Goal: Information Seeking & Learning: Learn about a topic

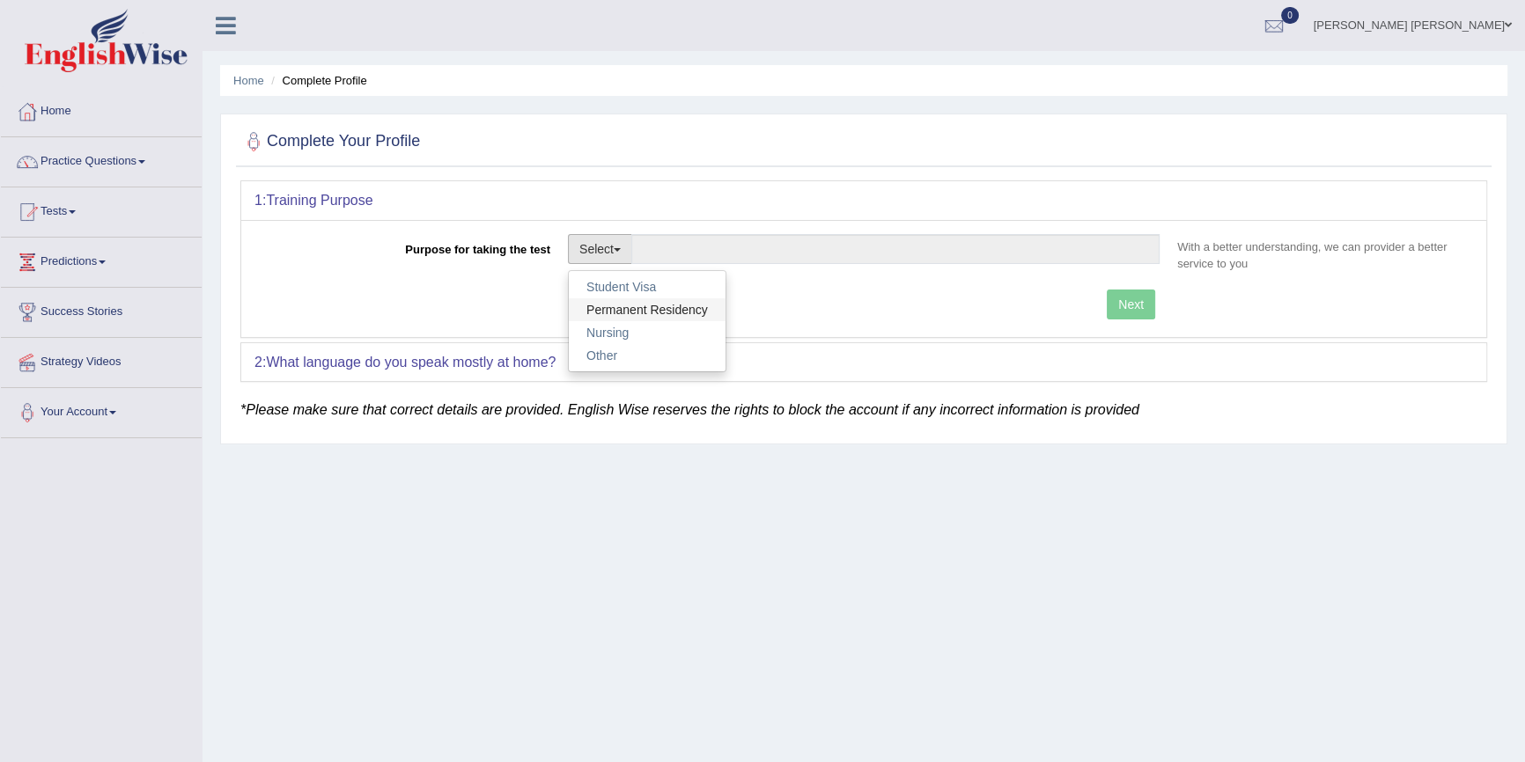
click at [671, 310] on link "Permanent Residency" at bounding box center [647, 309] width 157 height 23
type input "Permanent Residency"
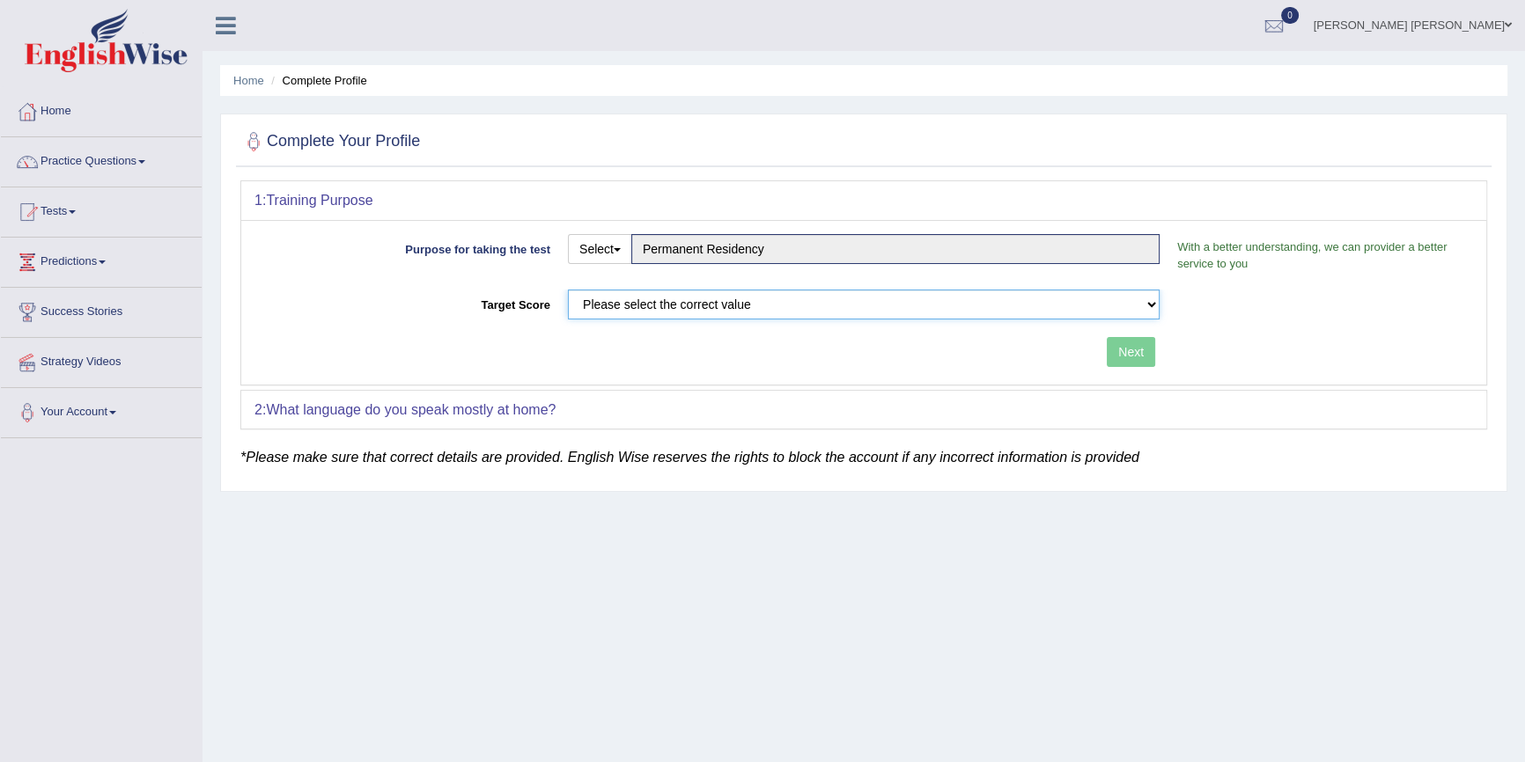
click at [647, 307] on select "Please select the correct value 50 (6 bands) 58 (6.5 bands) 65 (7 bands) 79 (8 …" at bounding box center [864, 305] width 592 height 30
select select "79"
click at [568, 290] on select "Please select the correct value 50 (6 bands) 58 (6.5 bands) 65 (7 bands) 79 (8 …" at bounding box center [864, 305] width 592 height 30
click at [1135, 349] on button "Next" at bounding box center [1130, 352] width 48 height 30
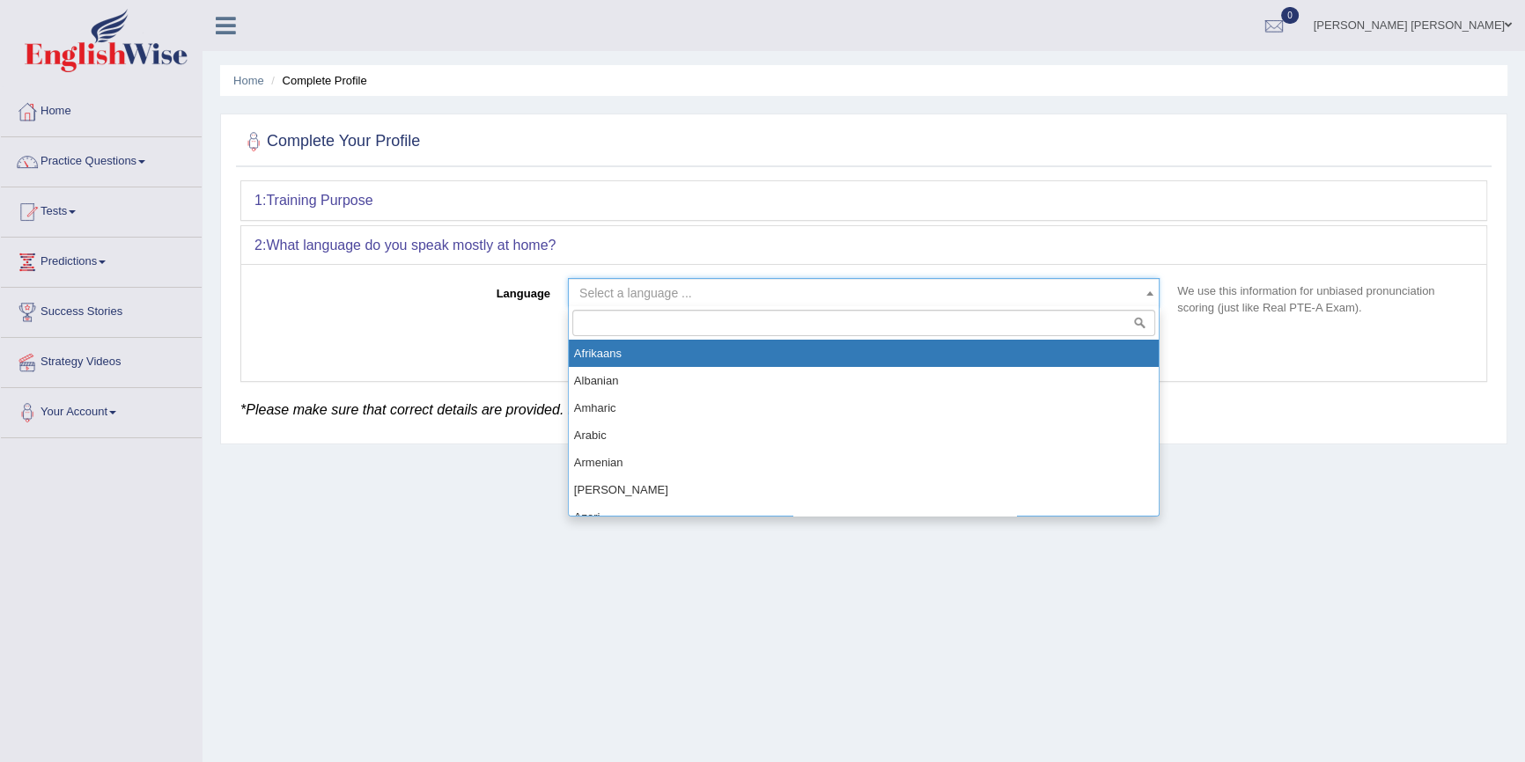
click at [754, 285] on span "Select a language ..." at bounding box center [858, 293] width 558 height 18
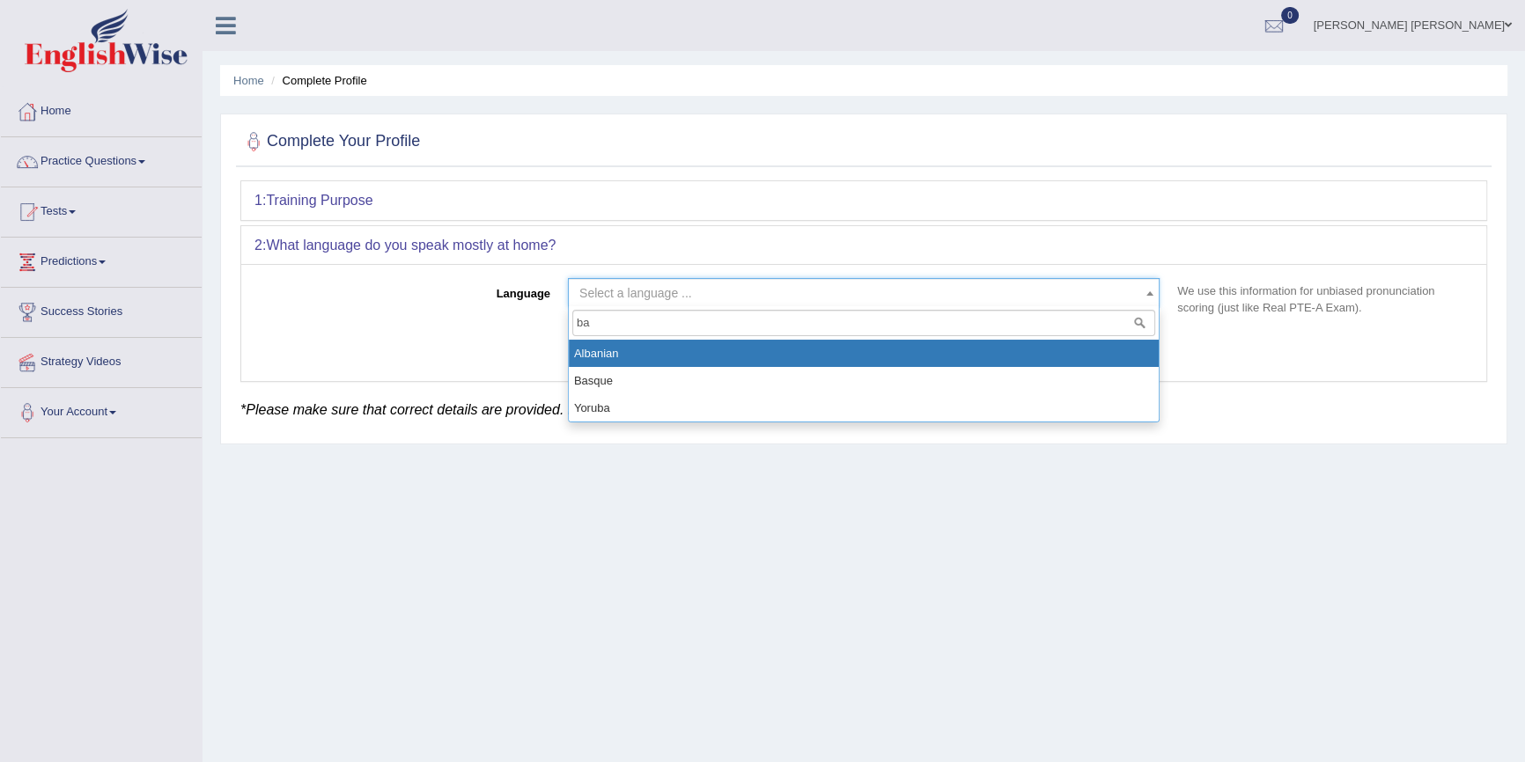
type input "b"
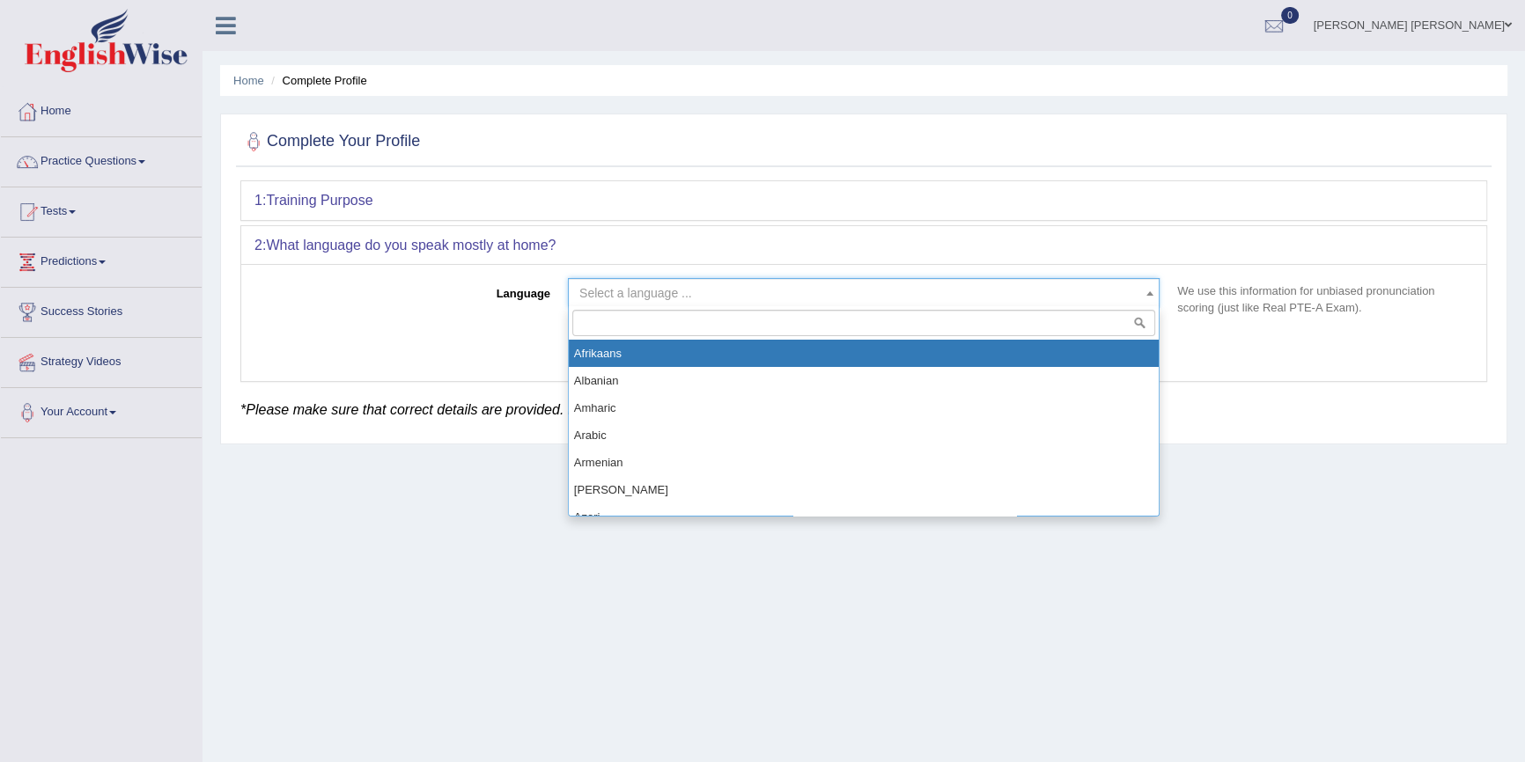
type input "n"
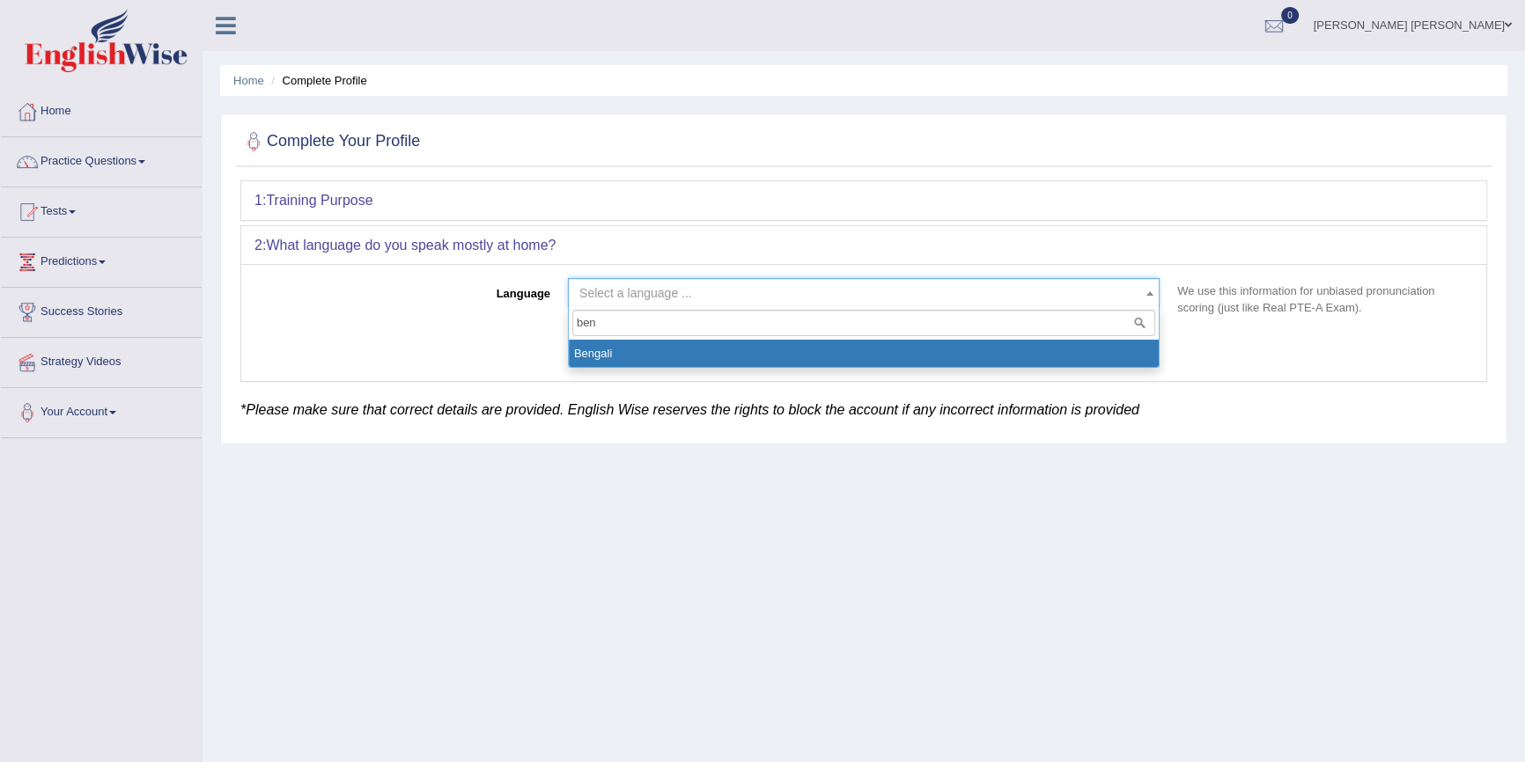
type input "ben"
select select "Bengali"
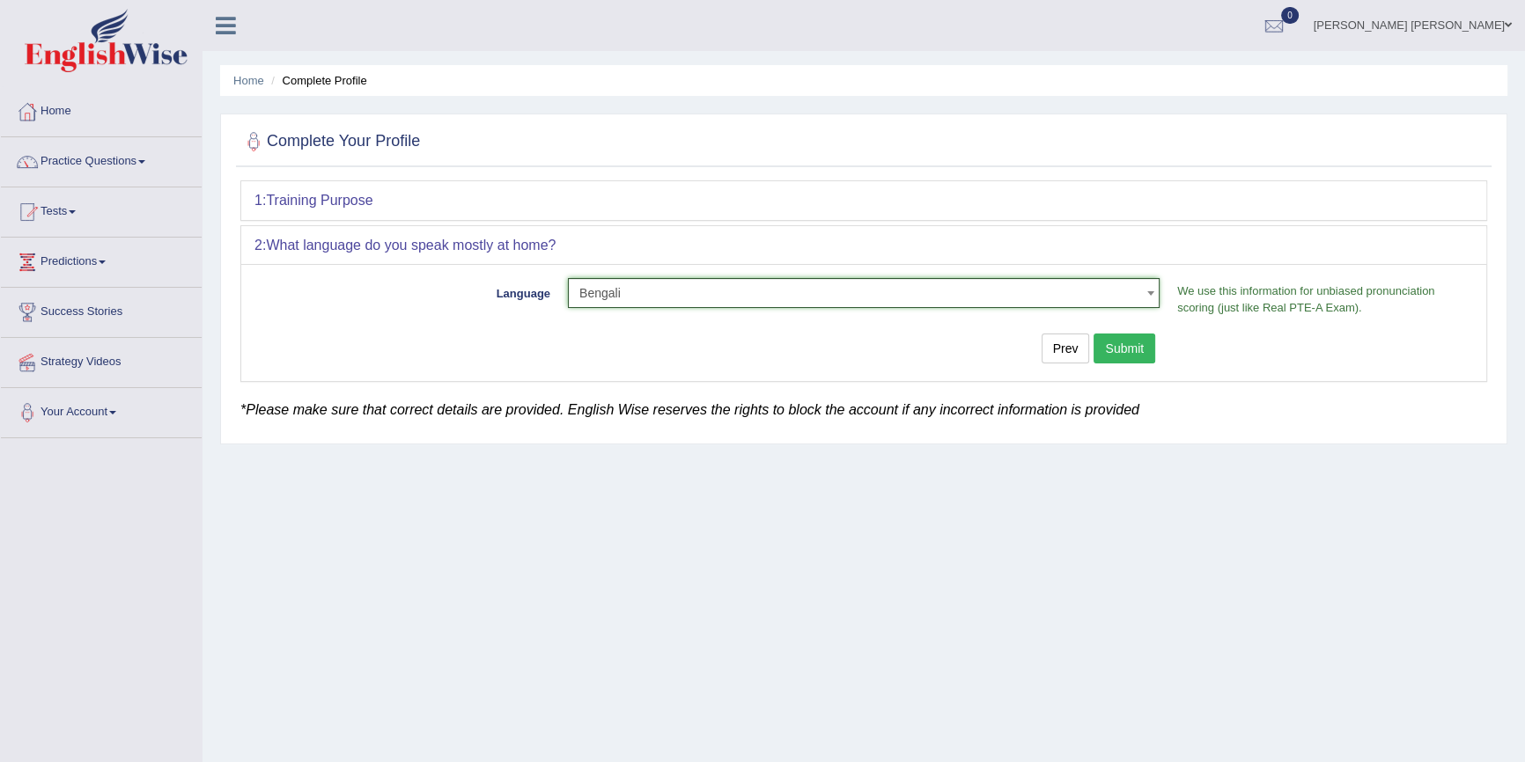
click at [1131, 350] on button "Submit" at bounding box center [1124, 349] width 62 height 30
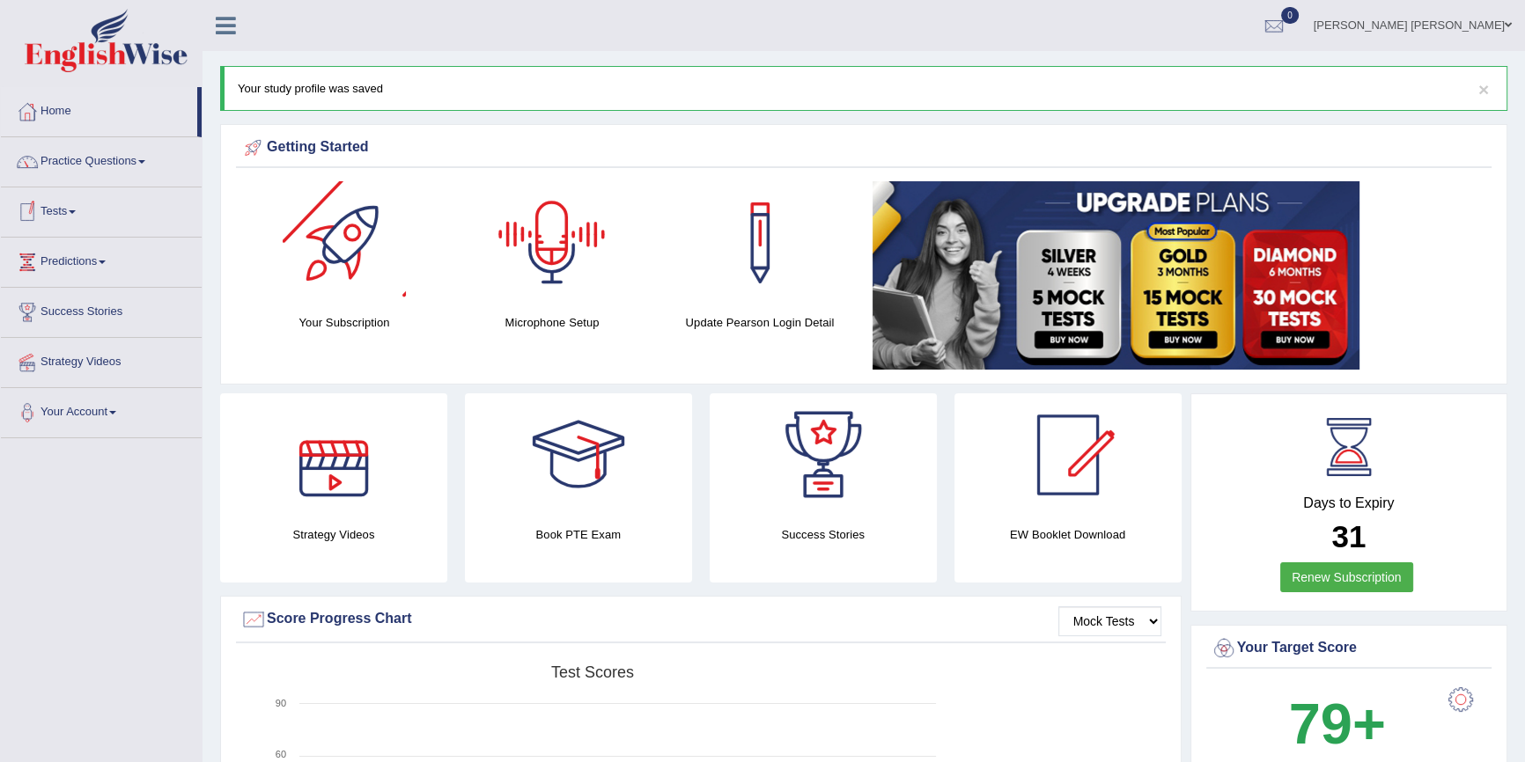
click at [176, 163] on link "Practice Questions" at bounding box center [101, 159] width 201 height 44
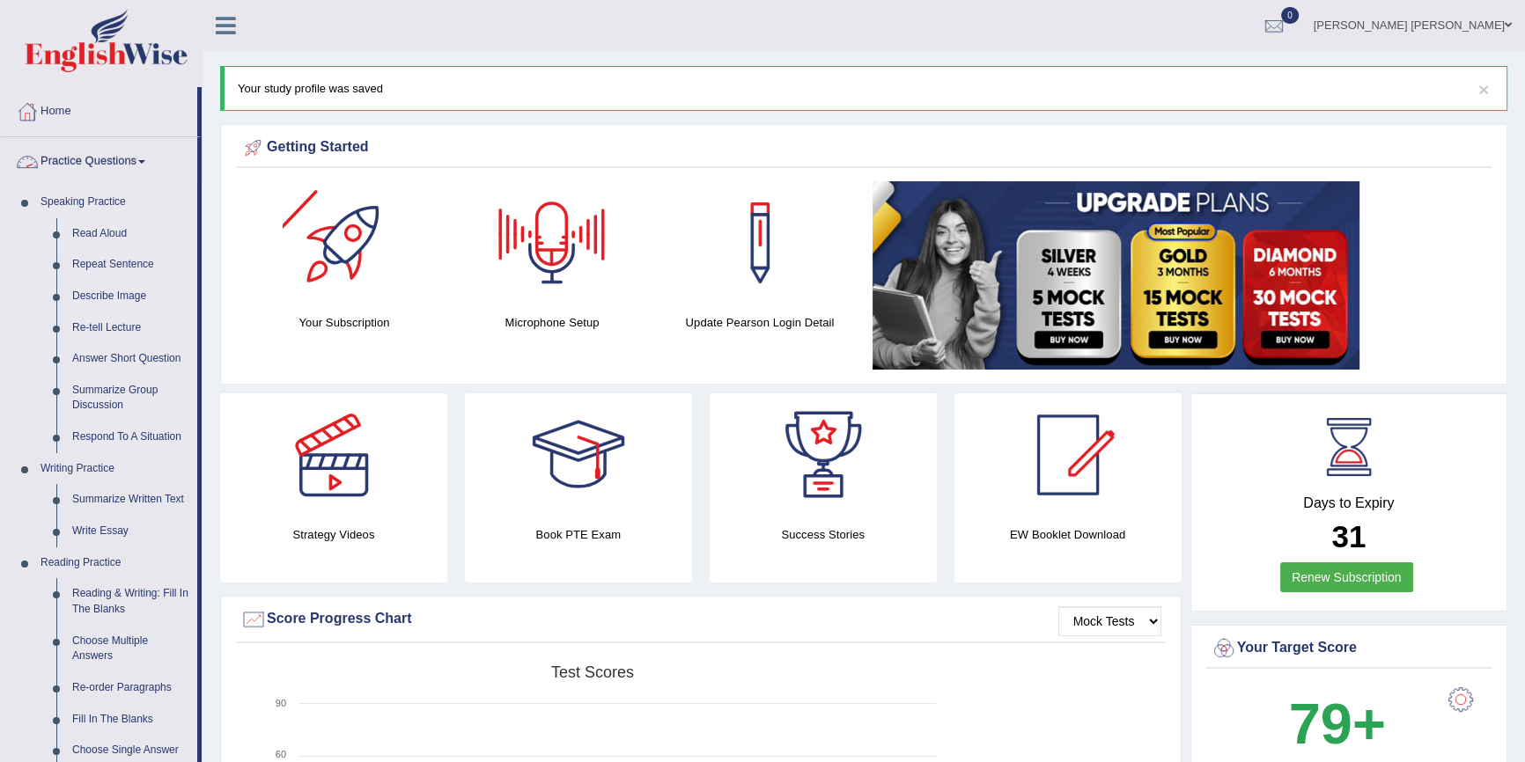
click at [121, 226] on link "Read Aloud" at bounding box center [130, 234] width 133 height 32
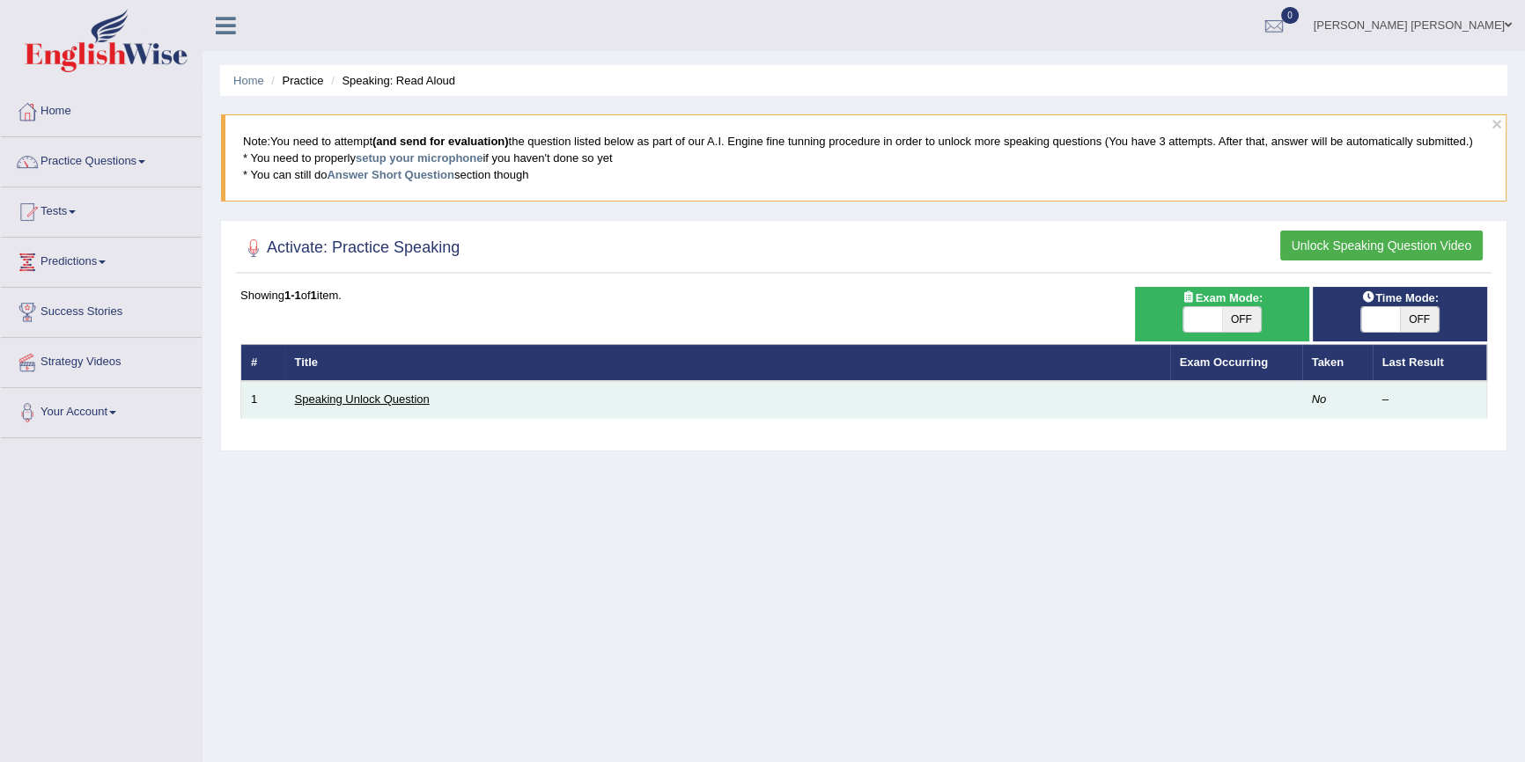
click at [369, 403] on link "Speaking Unlock Question" at bounding box center [362, 399] width 135 height 13
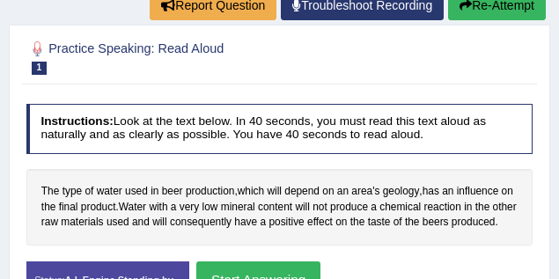
scroll to position [299, 0]
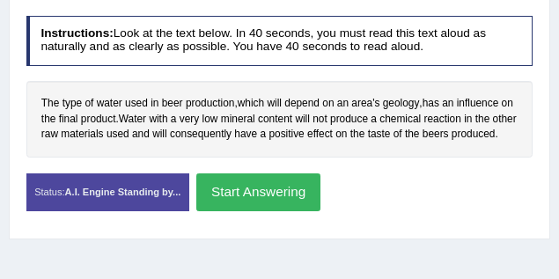
click at [291, 206] on button "Start Answering" at bounding box center [258, 192] width 124 height 38
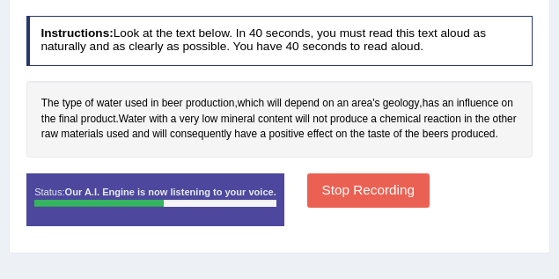
click at [349, 206] on button "Stop Recording" at bounding box center [368, 190] width 122 height 34
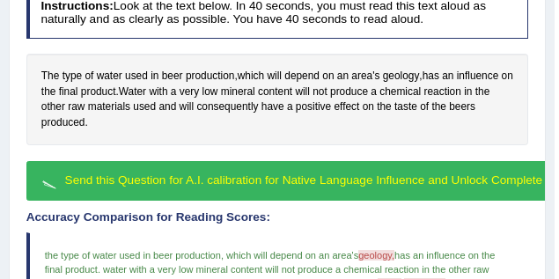
scroll to position [357, 0]
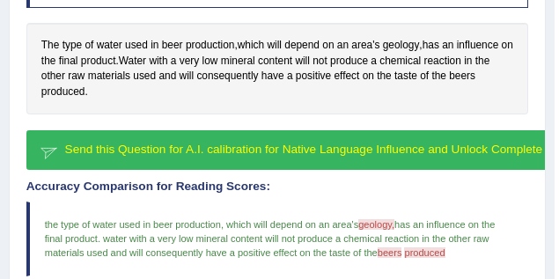
click at [214, 143] on span "Send this Question for A.I. calibration for Native Language Influence and Unloc…" at bounding box center [330, 149] width 531 height 13
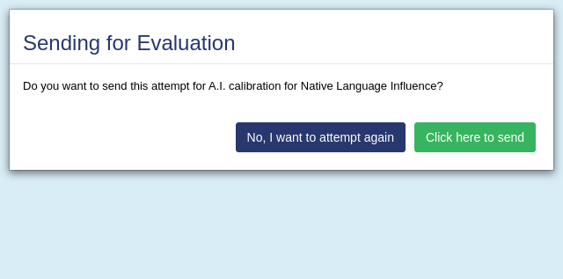
click at [437, 143] on button "Click here to send" at bounding box center [475, 137] width 121 height 30
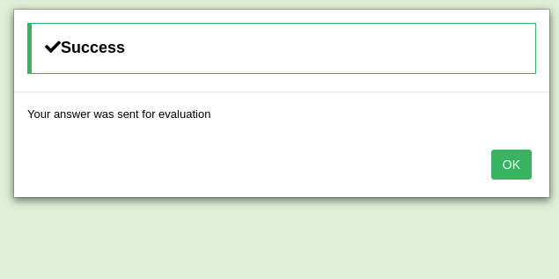
click at [503, 159] on button "OK" at bounding box center [511, 165] width 40 height 30
